Goal: Information Seeking & Learning: Learn about a topic

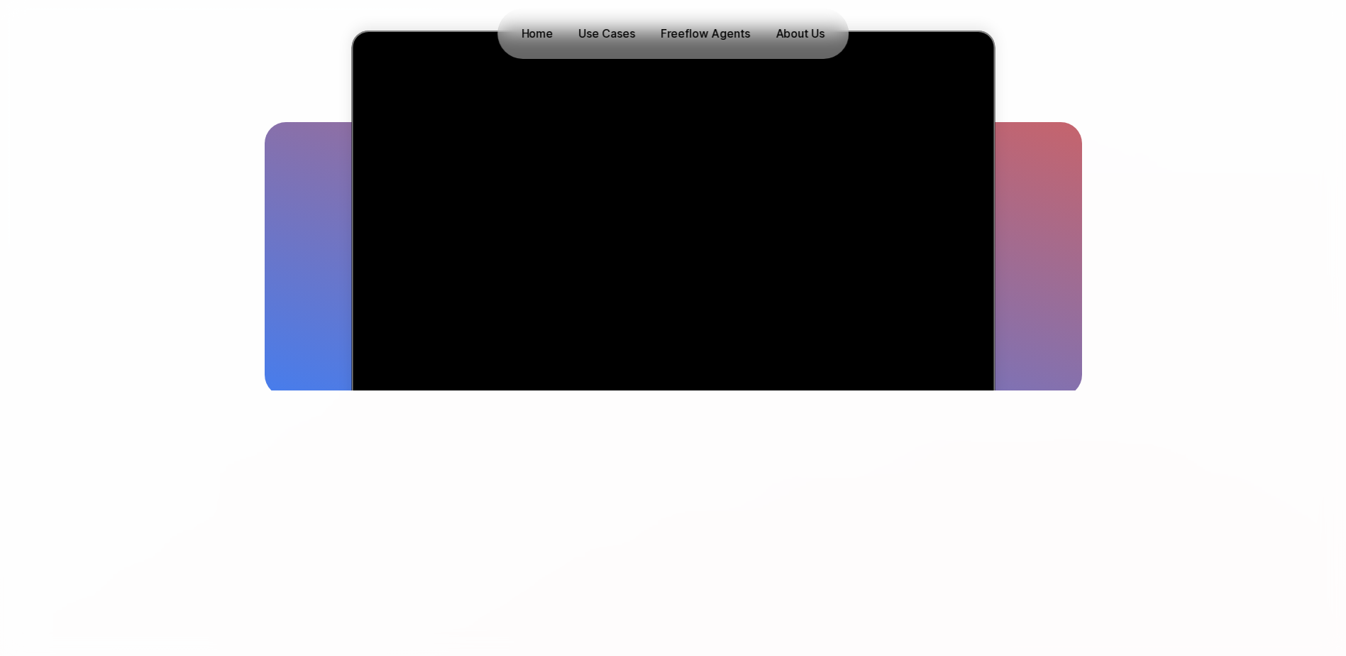
scroll to position [426, 0]
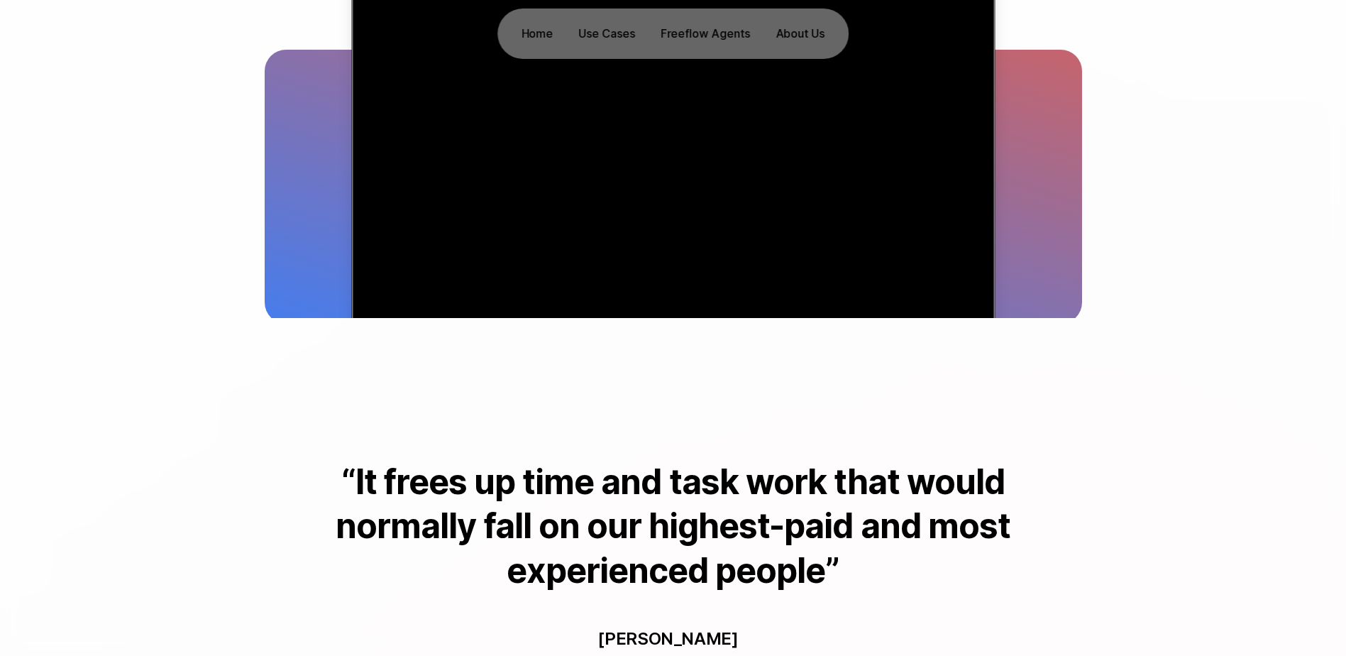
click at [353, 476] on p "“It frees up time and task work that would normally fall on our highest-paid an…" at bounding box center [673, 526] width 727 height 133
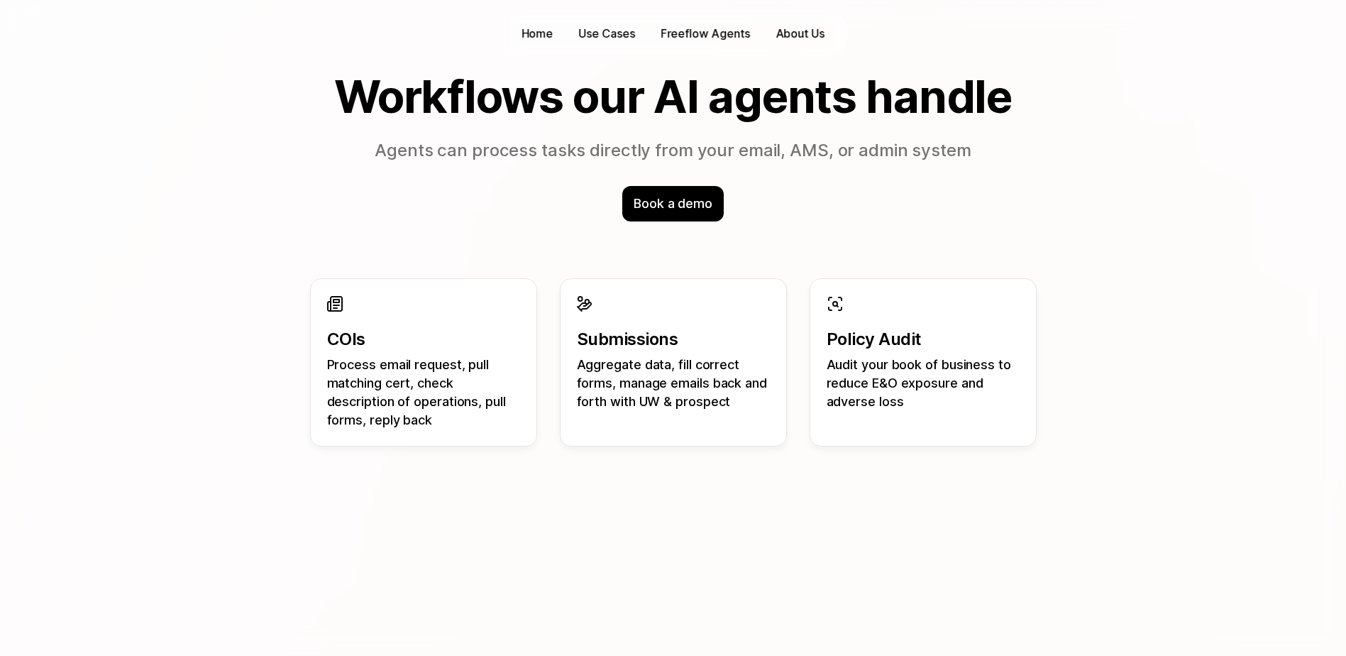
scroll to position [1207, 0]
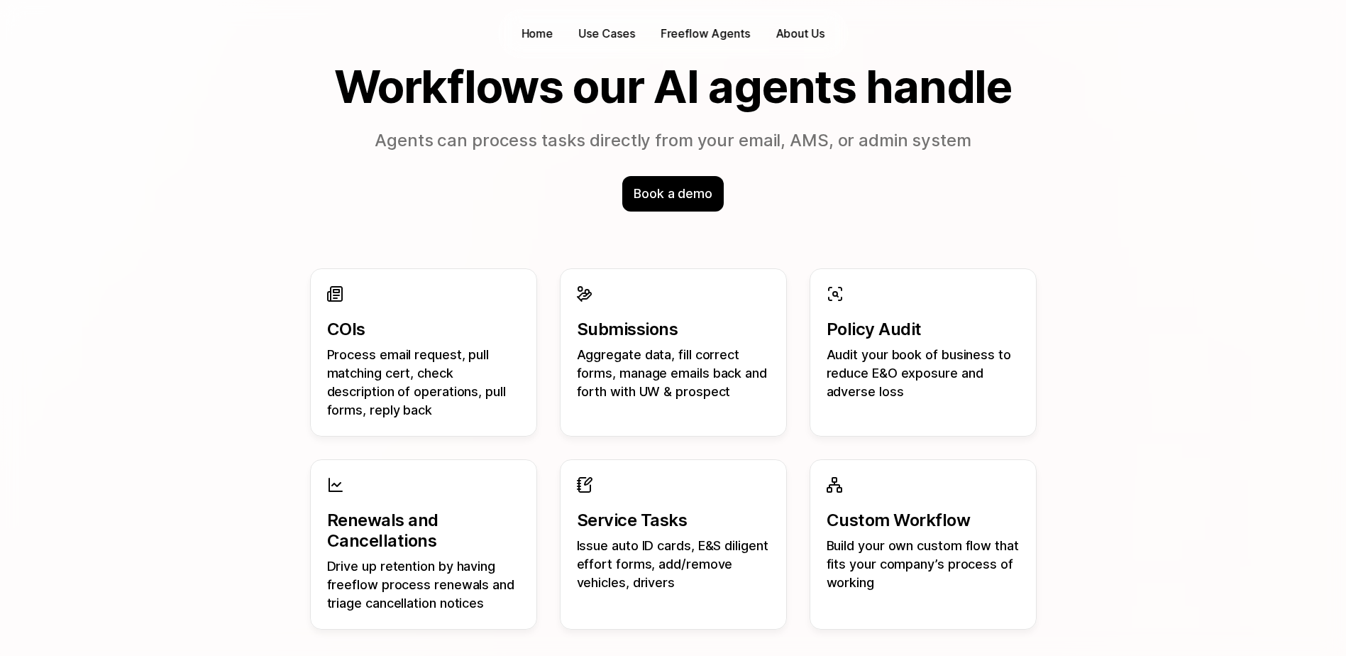
click at [281, 591] on div "COIs Process email request, pull matching cert, check description of operations…" at bounding box center [674, 448] width 818 height 429
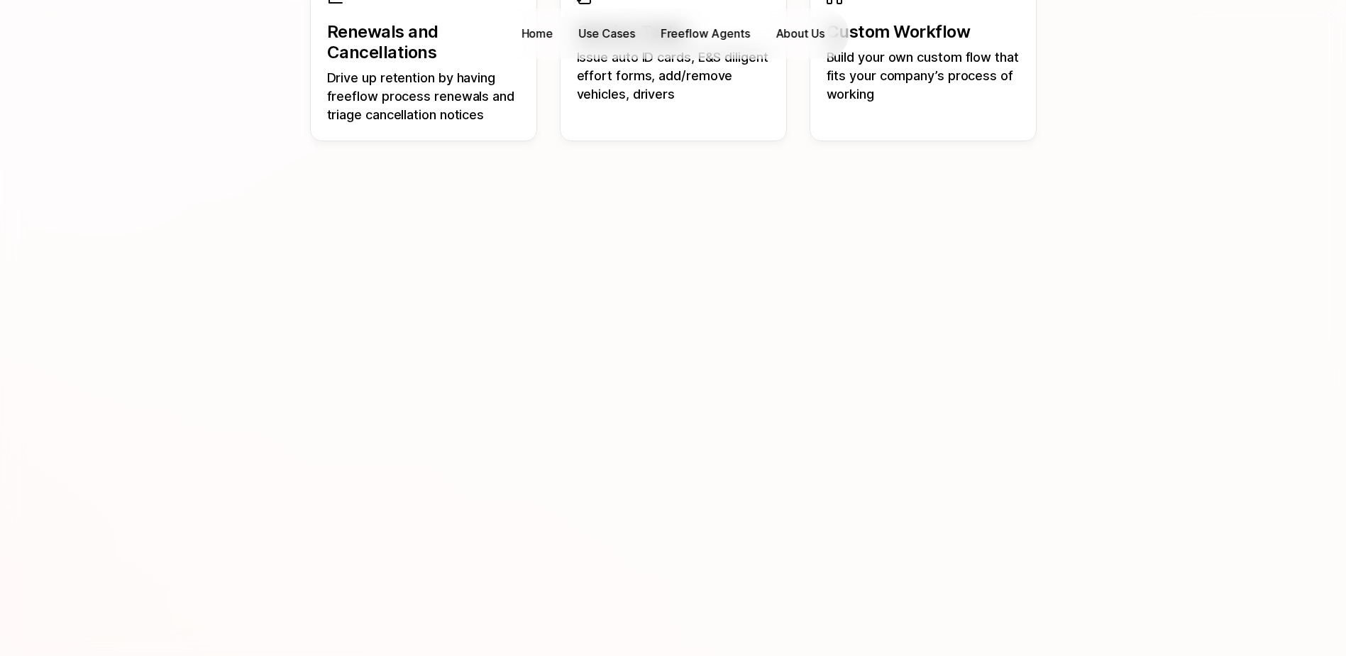
scroll to position [1703, 0]
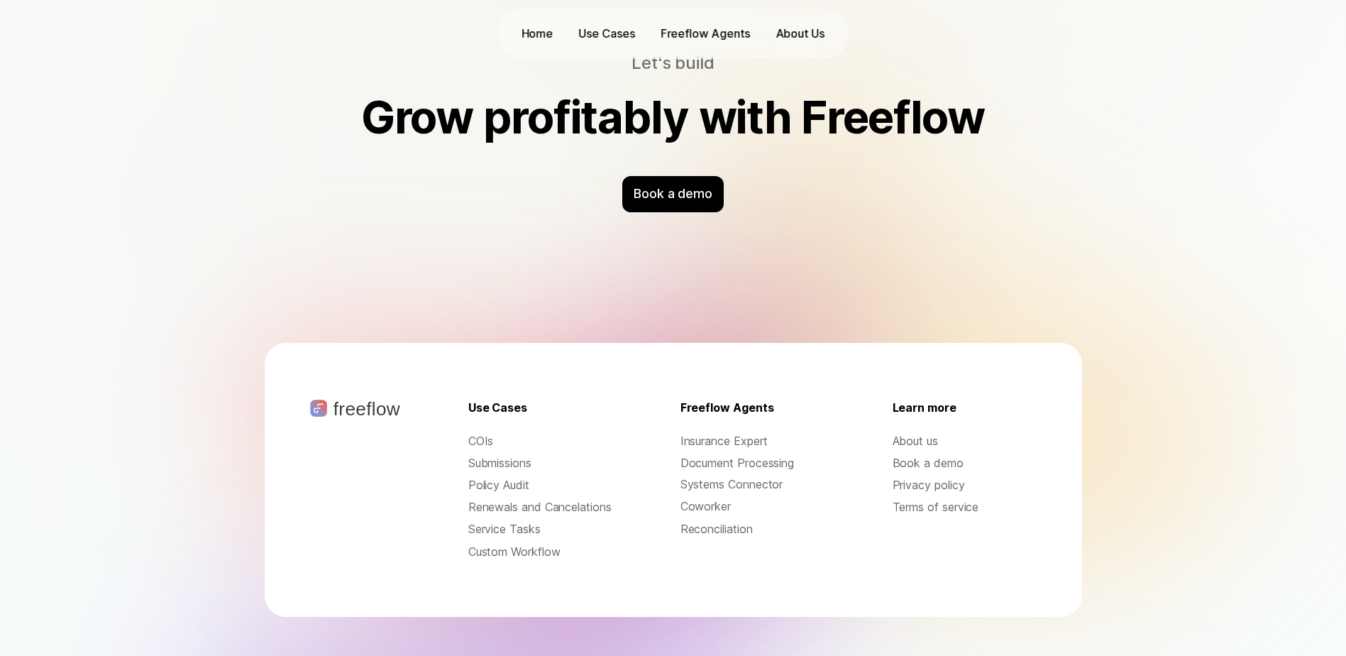
scroll to position [4552, 0]
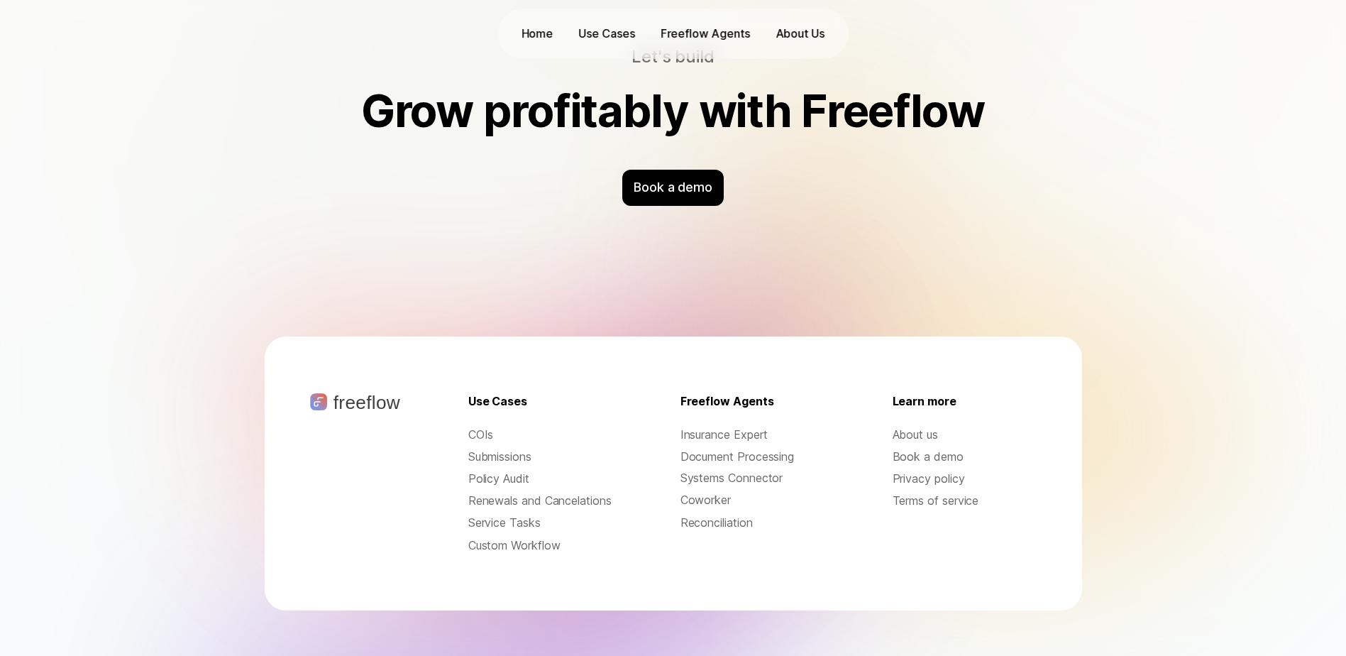
click at [929, 427] on p "About us" at bounding box center [965, 435] width 144 height 16
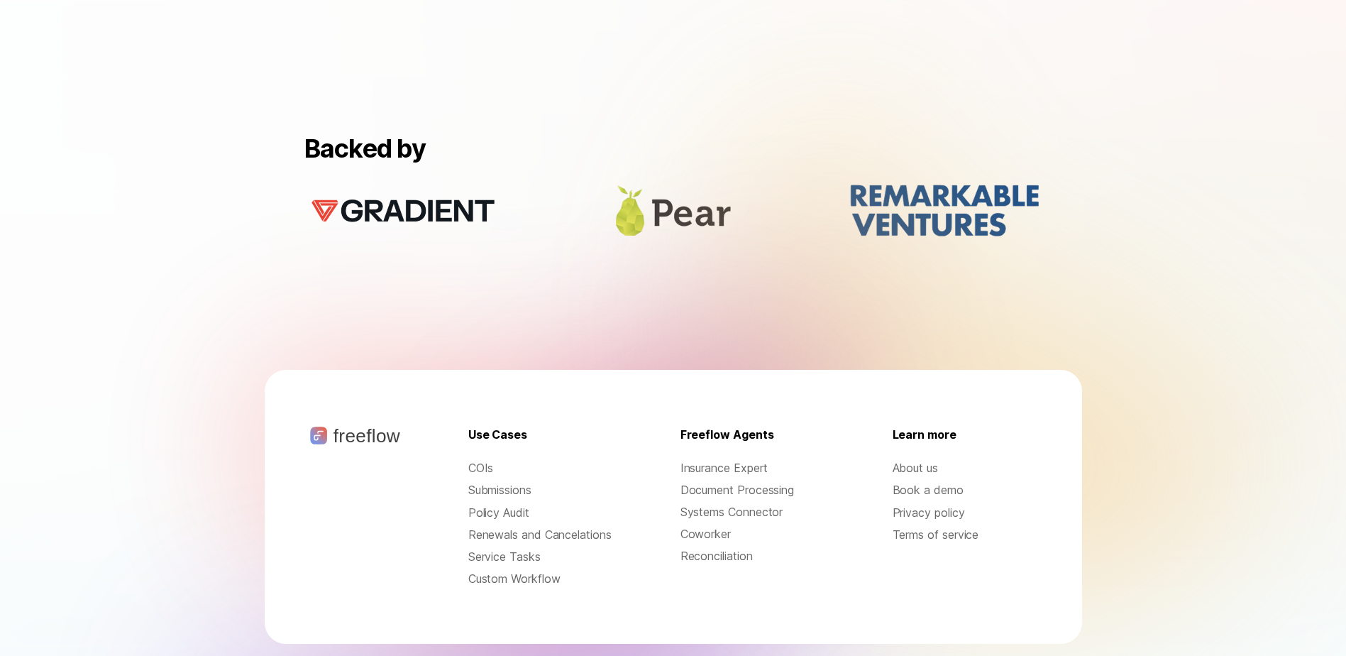
scroll to position [1349, 0]
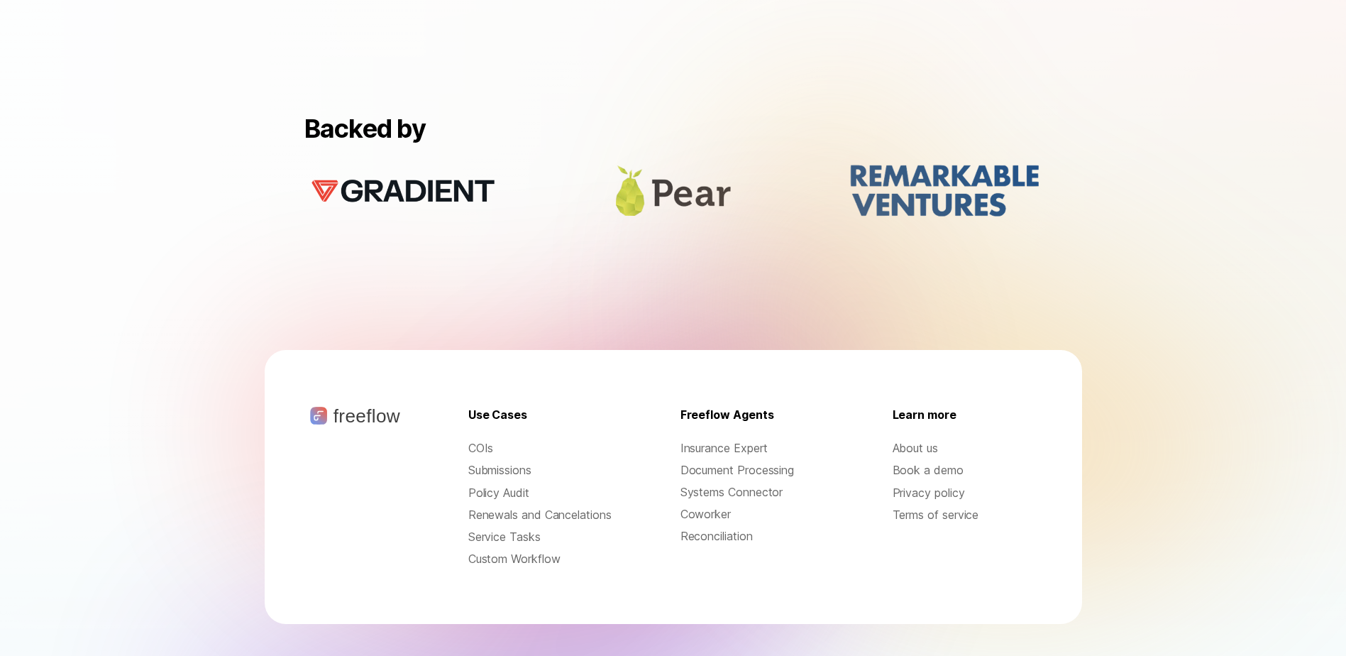
click at [756, 440] on p "Insurance Expert" at bounding box center [753, 448] width 144 height 16
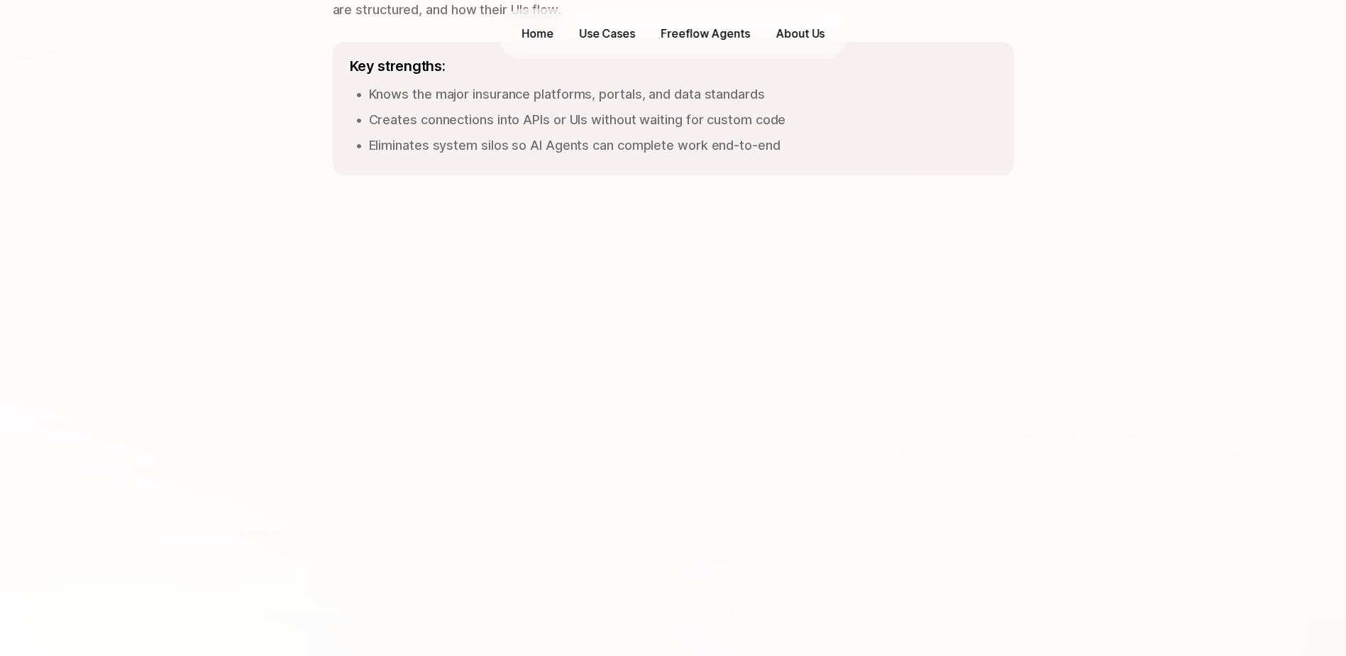
scroll to position [1349, 0]
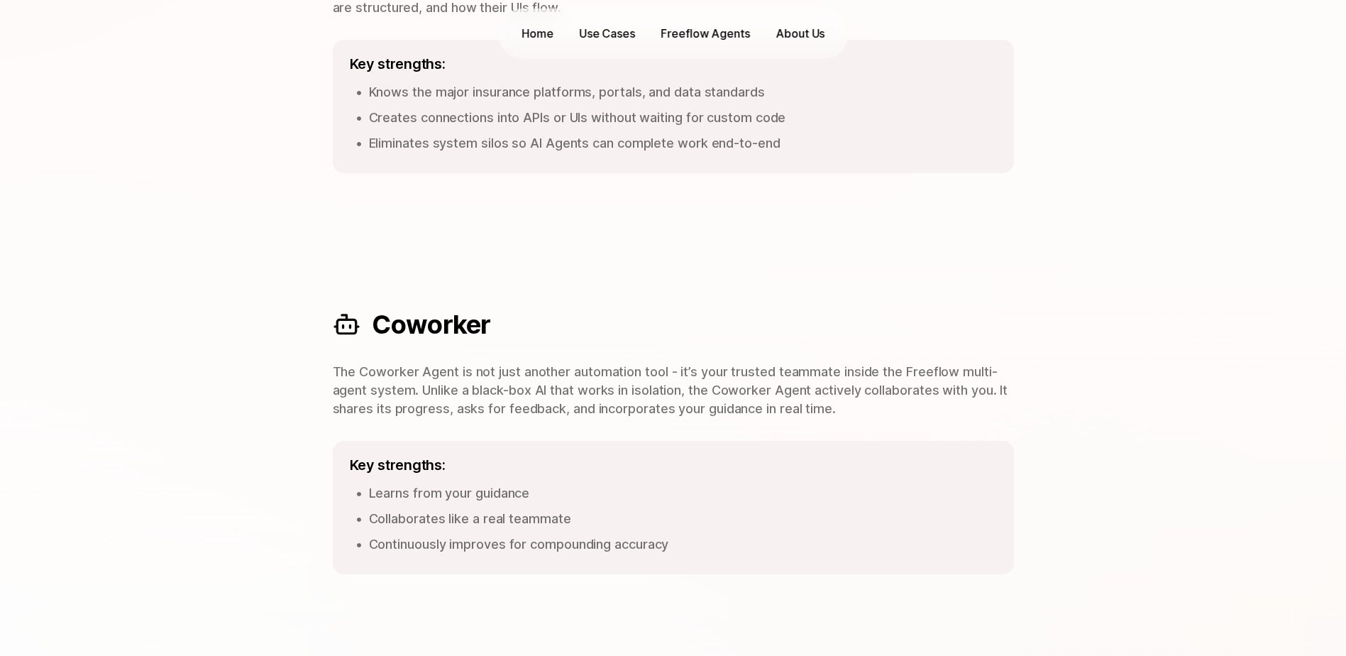
drag, startPoint x: 885, startPoint y: 560, endPoint x: 979, endPoint y: 530, distance: 98.3
click at [885, 560] on div "Key strengths: Learns from your guidance Collaborates like a real teammate Cont…" at bounding box center [673, 507] width 681 height 133
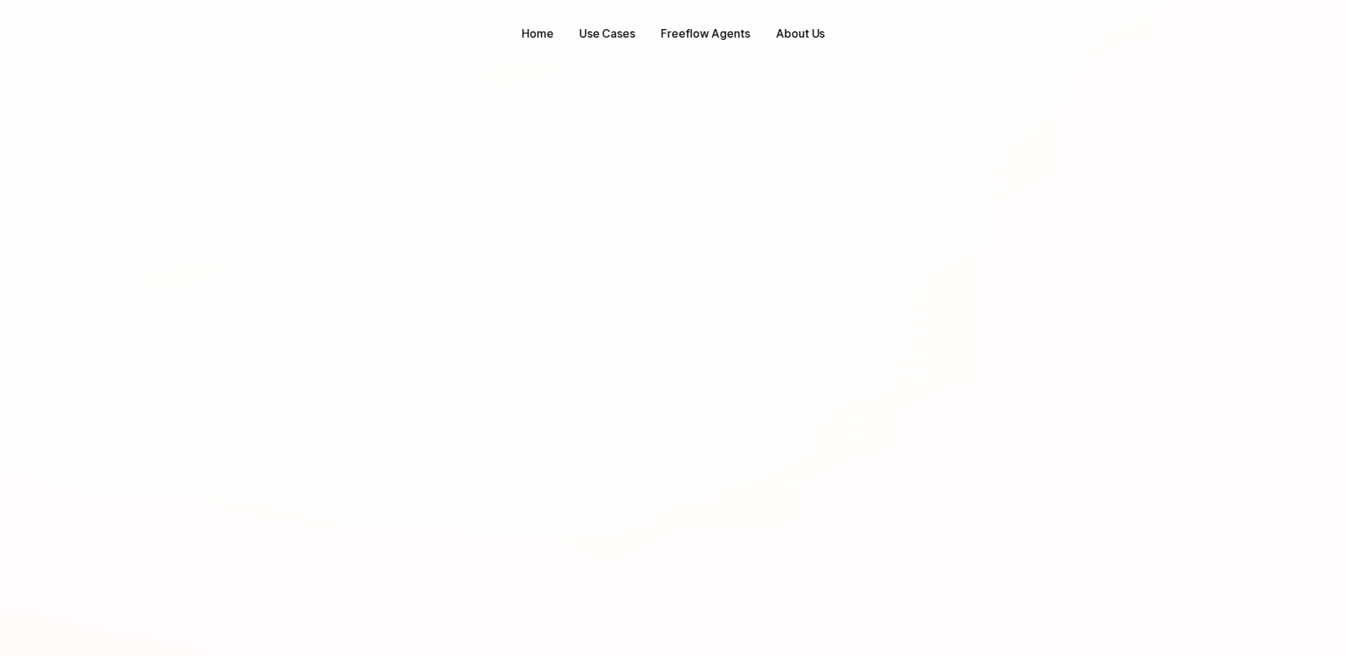
scroll to position [0, 0]
